Goal: Information Seeking & Learning: Check status

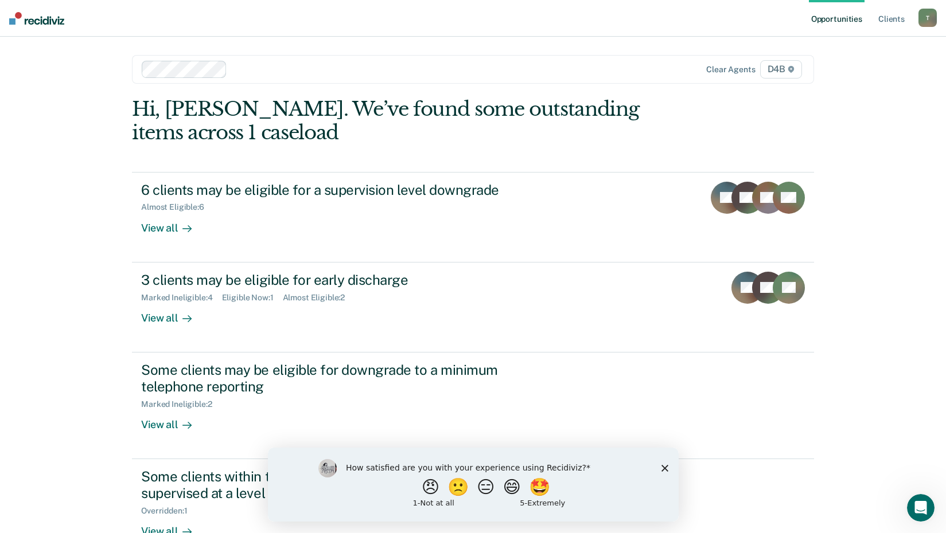
click at [143, 91] on main "Clear agents D4B Hi, [PERSON_NAME]. We’ve found some outstanding items across 1…" at bounding box center [472, 311] width 709 height 548
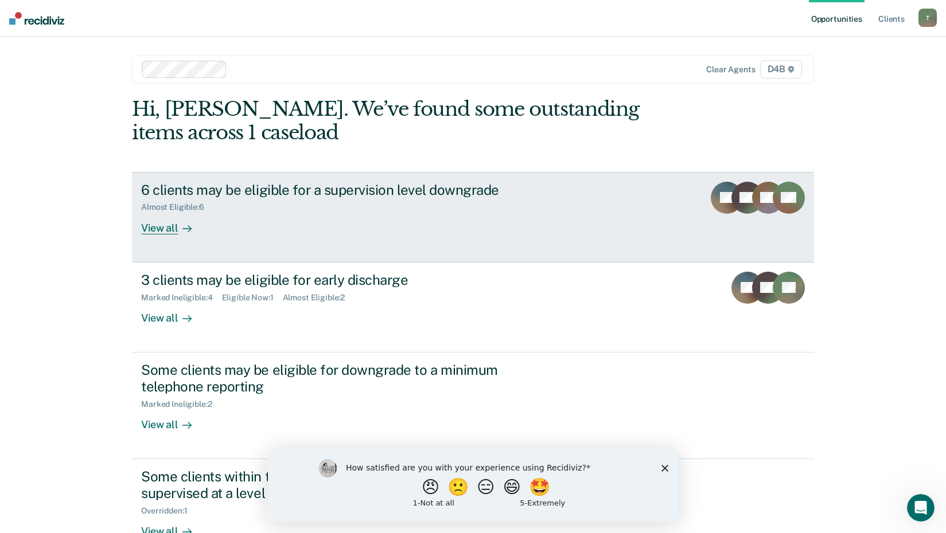
click at [166, 215] on div "View all" at bounding box center [173, 223] width 64 height 22
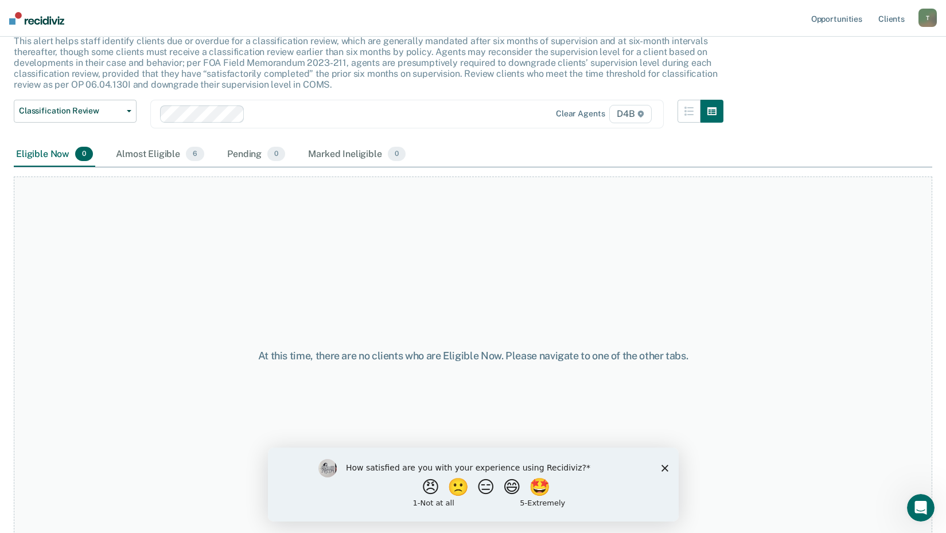
scroll to position [79, 0]
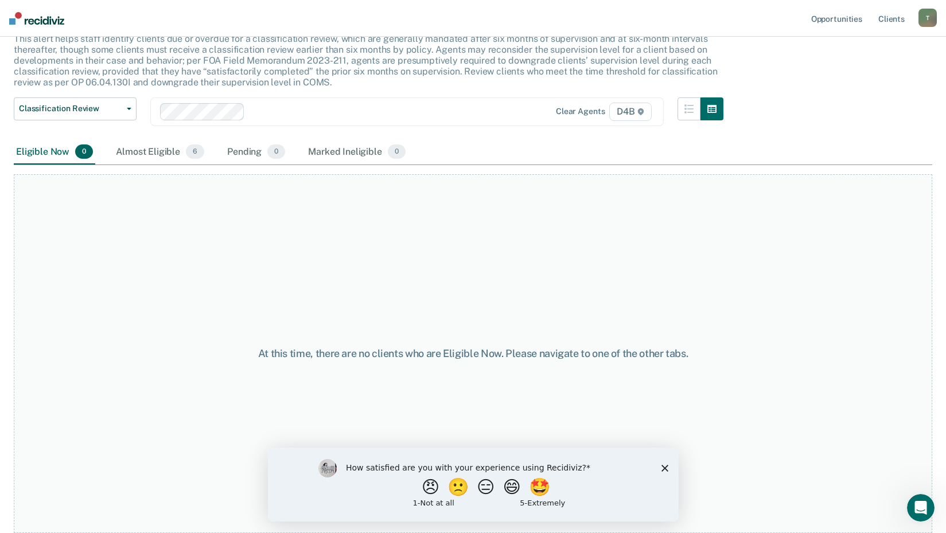
click at [662, 466] on div "How satisfied are you with your experience using Recidiviz? 😠 🙁 😑 😄 🤩 1 - Not a…" at bounding box center [472, 484] width 411 height 74
click at [661, 469] on icon "Close survey" at bounding box center [664, 468] width 7 height 7
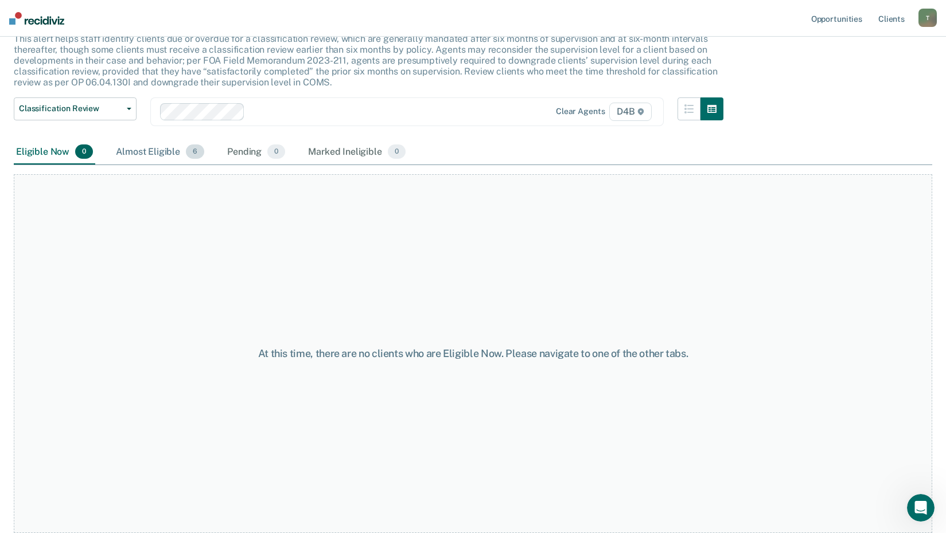
click at [149, 149] on div "Almost Eligible 6" at bounding box center [160, 152] width 93 height 25
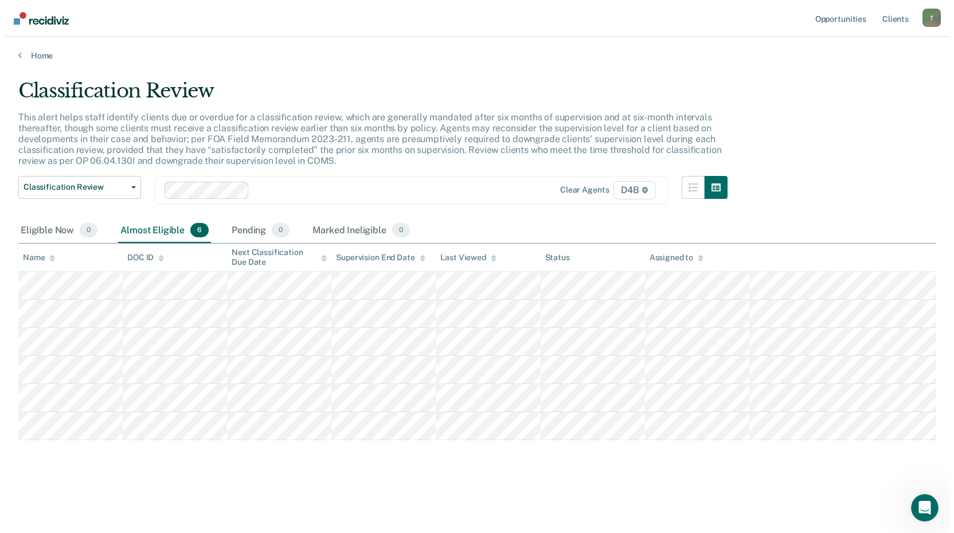
scroll to position [0, 0]
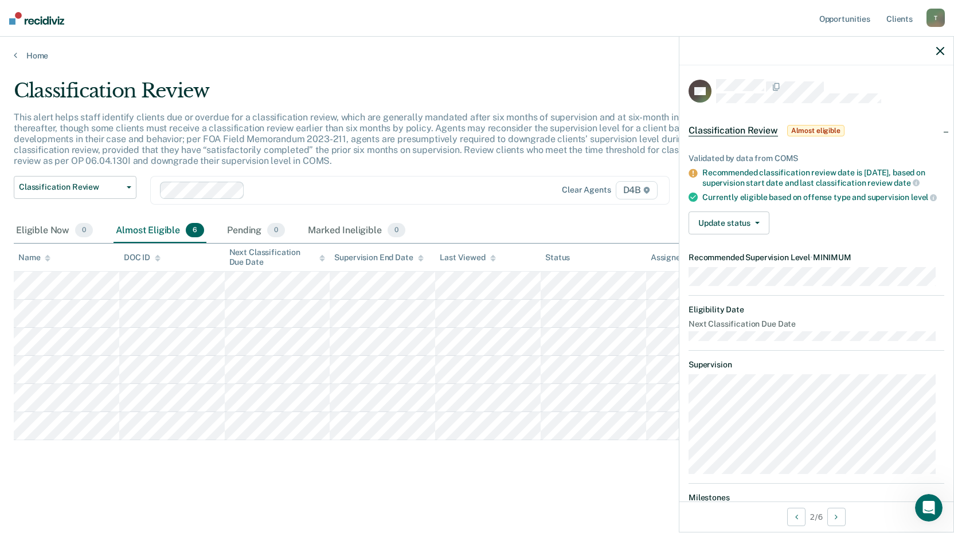
click at [156, 472] on div "Classification Review This alert helps staff identify clients due or overdue fo…" at bounding box center [477, 281] width 927 height 405
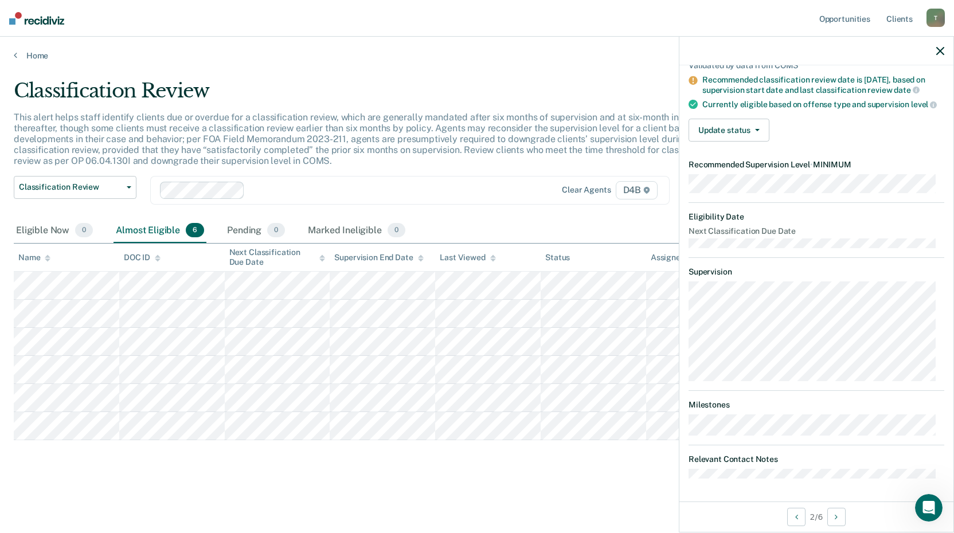
click at [592, 464] on div "Classification Review This alert helps staff identify clients due or overdue fo…" at bounding box center [477, 281] width 927 height 405
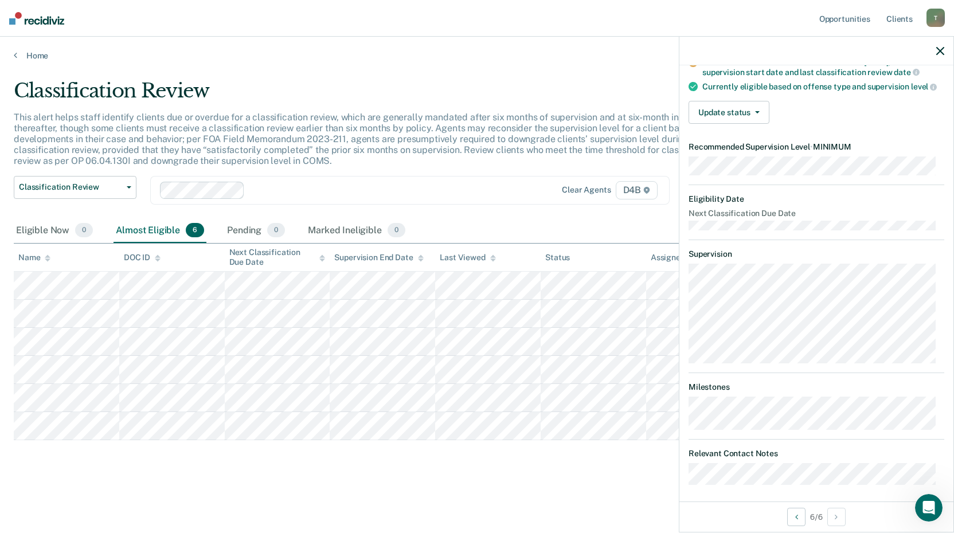
scroll to position [135, 0]
